Goal: Check status

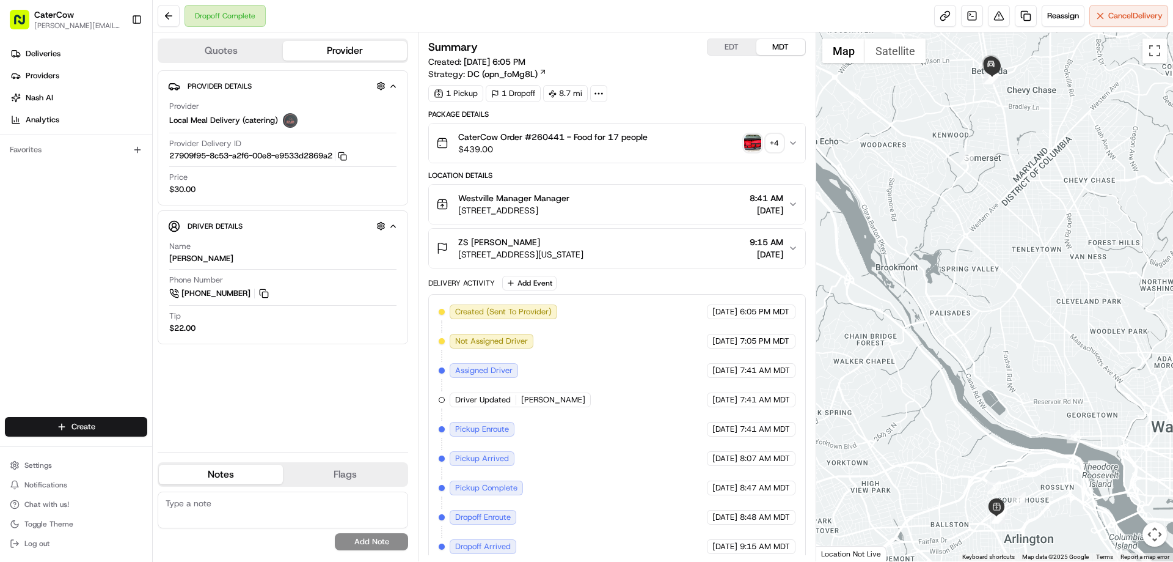
click at [730, 47] on button "EDT" at bounding box center [732, 47] width 49 height 16
click at [774, 42] on button "MDT" at bounding box center [780, 47] width 49 height 16
click at [734, 48] on button "EDT" at bounding box center [732, 47] width 49 height 16
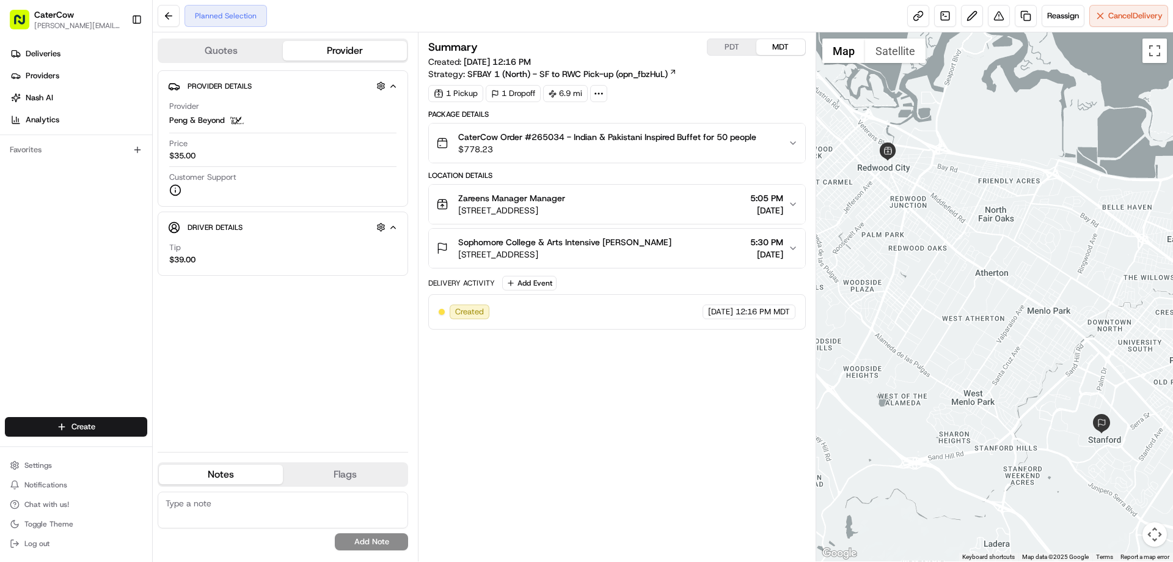
drag, startPoint x: 645, startPoint y: 413, endPoint x: 634, endPoint y: 414, distance: 11.0
click at [645, 413] on div "Summary PDT MDT Created: [DATE] 12:16 PM Strategy: SFBAY 1 (North) - SF to RWC …" at bounding box center [616, 296] width 377 height 516
